Goal: Navigation & Orientation: Find specific page/section

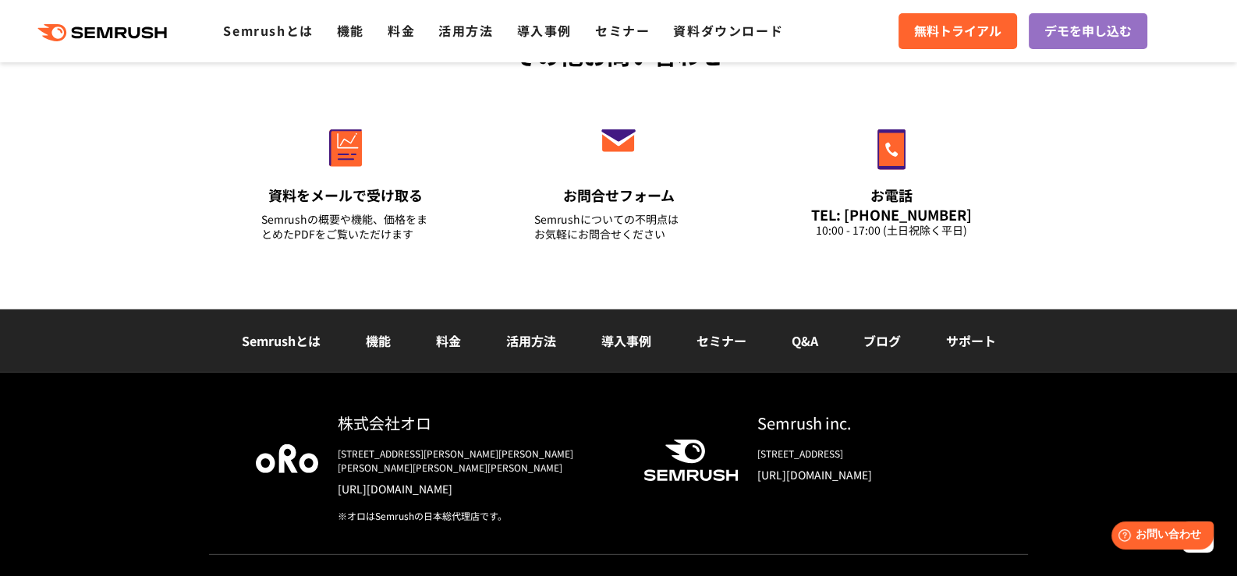
scroll to position [5588, 0]
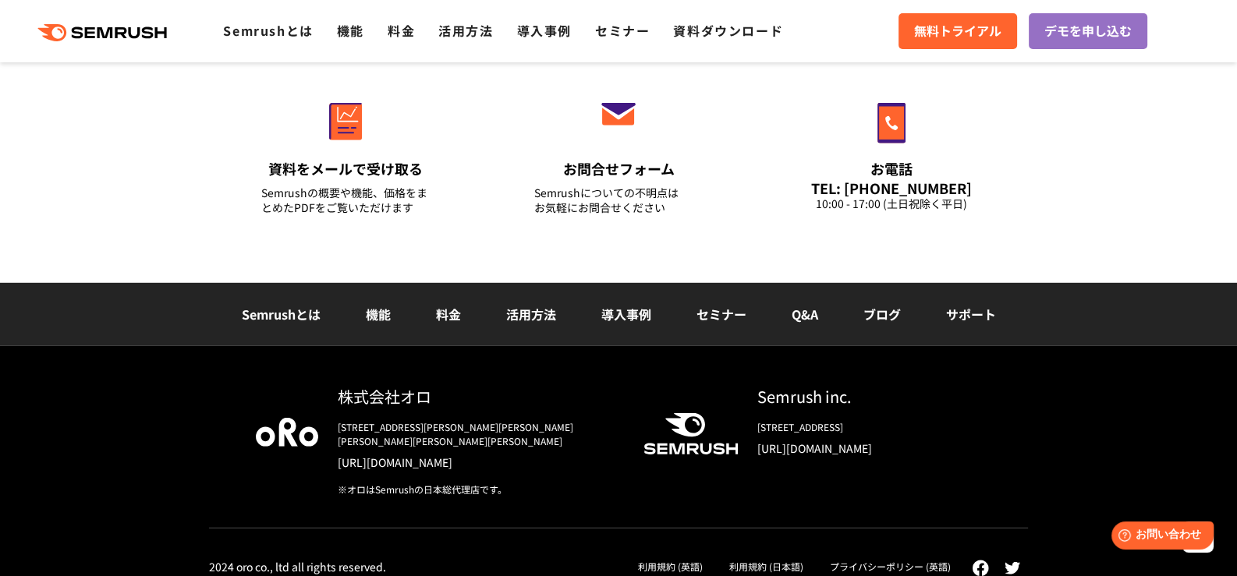
click at [876, 310] on link "ブログ" at bounding box center [881, 314] width 37 height 19
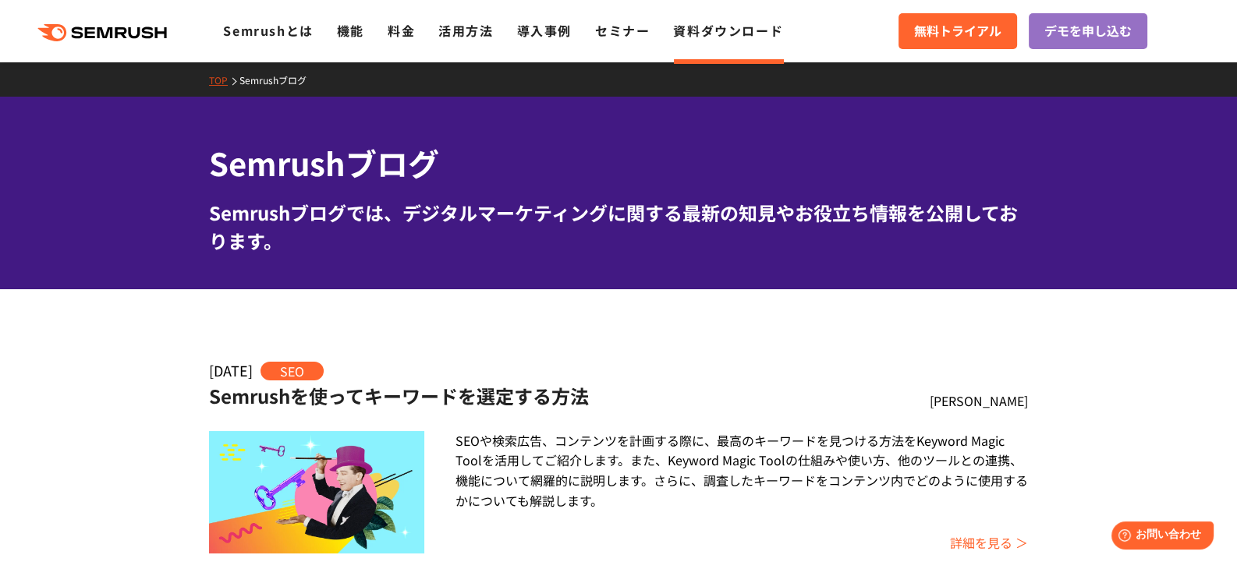
click at [214, 86] on link "TOP" at bounding box center [224, 79] width 30 height 13
